Goal: Task Accomplishment & Management: Use online tool/utility

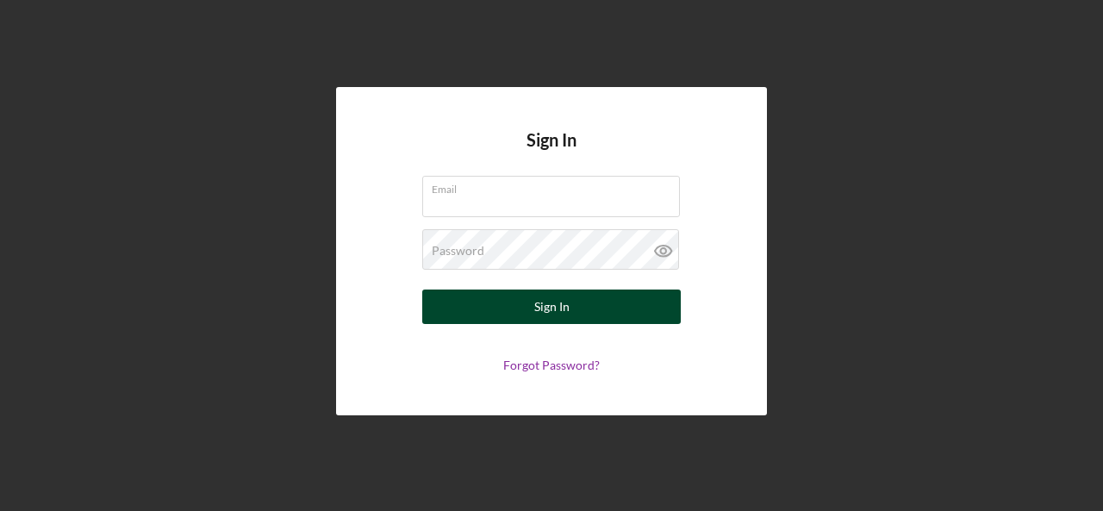
type input "[EMAIL_ADDRESS][DOMAIN_NAME]"
click at [573, 303] on button "Sign In" at bounding box center [551, 307] width 259 height 34
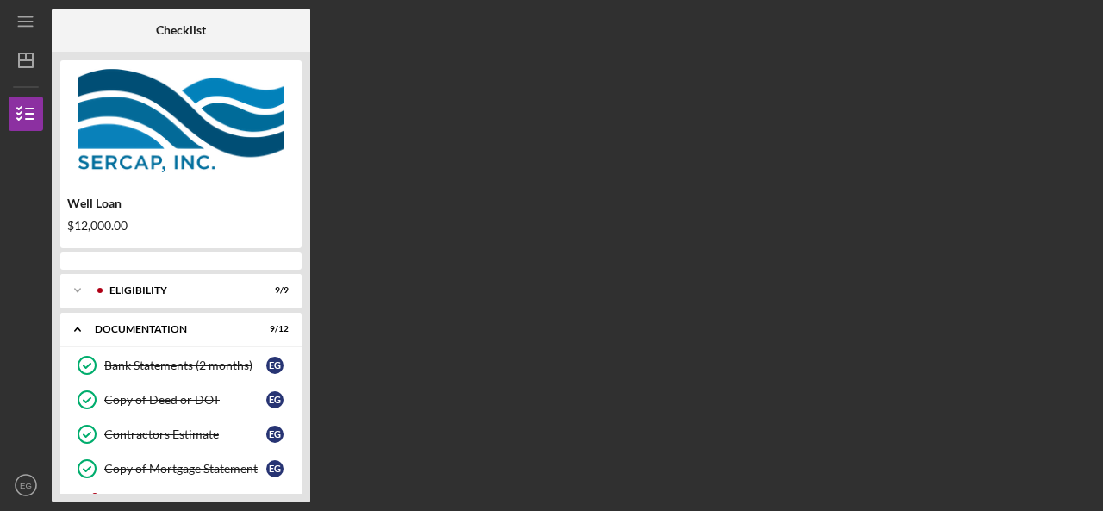
scroll to position [150, 0]
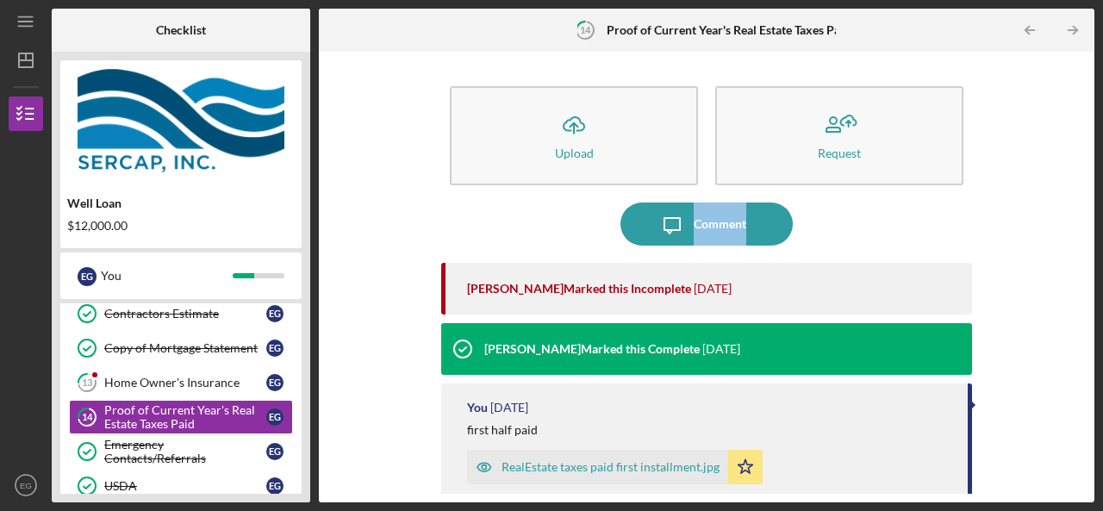
drag, startPoint x: 1080, startPoint y: 200, endPoint x: 1079, endPoint y: 235, distance: 35.4
click at [1079, 235] on div "Icon/Upload Upload Request Icon/Message Comment [PERSON_NAME] Marked this Incom…" at bounding box center [707, 277] width 759 height 434
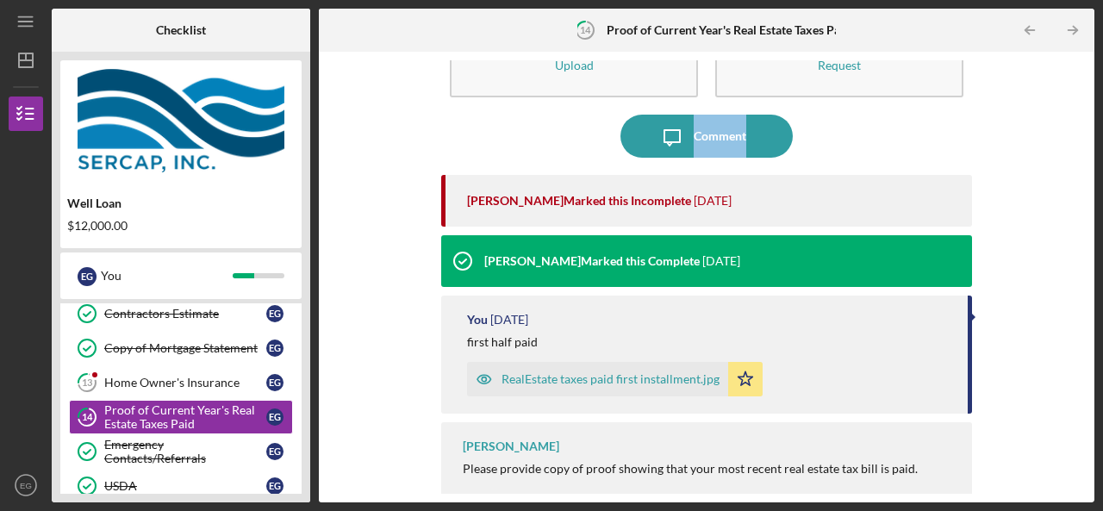
scroll to position [102, 0]
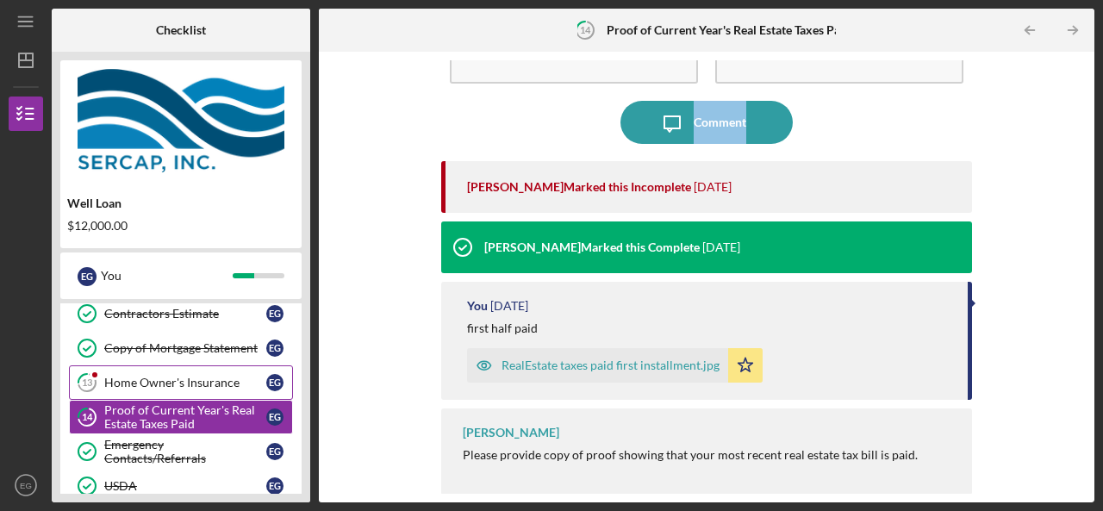
click at [186, 380] on div "Home Owner's Insurance" at bounding box center [185, 383] width 162 height 14
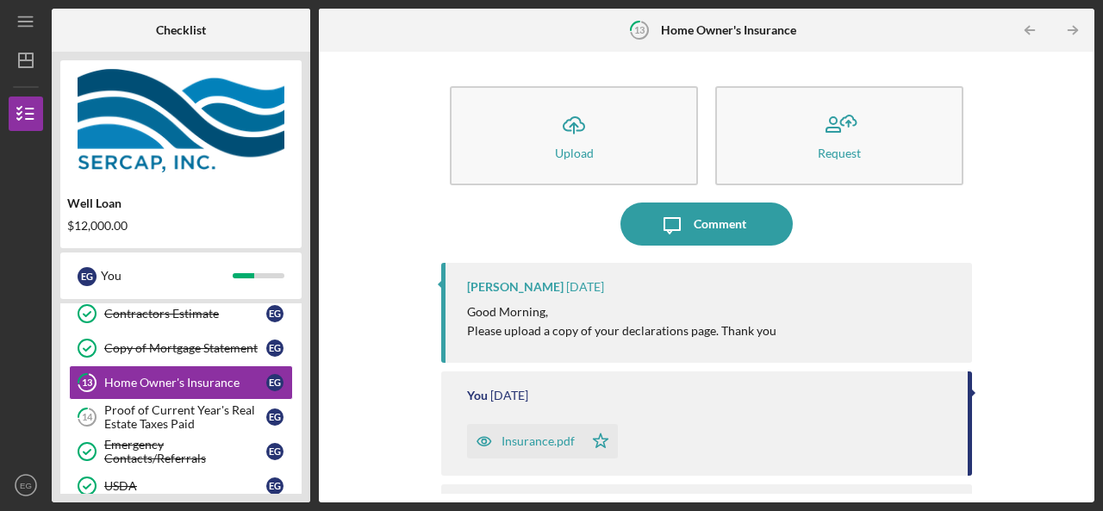
drag, startPoint x: 1080, startPoint y: 225, endPoint x: 1081, endPoint y: 265, distance: 40.5
click at [1081, 265] on div "Icon/Upload Upload Request Icon/Message Comment [PERSON_NAME] [DATE] Good Morni…" at bounding box center [707, 277] width 759 height 434
click at [1027, 263] on div "Icon/Upload Upload Request Icon/Message Comment [PERSON_NAME] [DATE] Good Morni…" at bounding box center [707, 277] width 759 height 434
